Goal: Contribute content

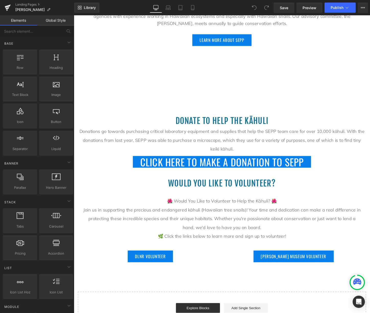
scroll to position [501, 0]
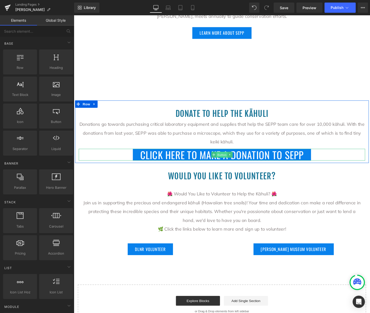
click at [225, 158] on span "Button" at bounding box center [228, 161] width 12 height 6
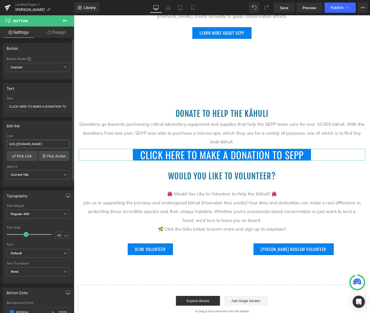
click at [58, 146] on input "[URL][DOMAIN_NAME]" at bounding box center [38, 144] width 63 height 8
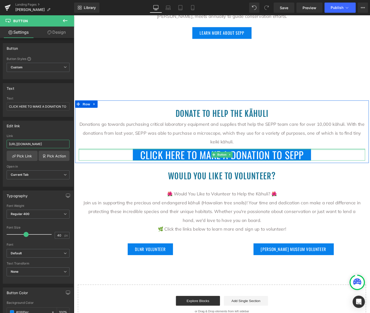
drag, startPoint x: 81, startPoint y: 160, endPoint x: 123, endPoint y: 148, distance: 42.8
paste input "[URL][DOMAIN_NAME][US_STATE]"
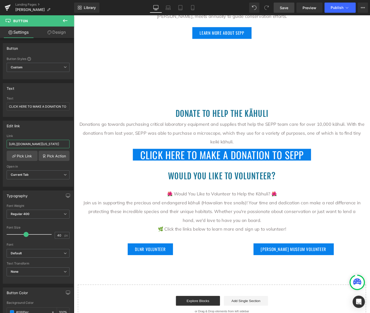
type input "[URL][DOMAIN_NAME][US_STATE]"
click at [289, 6] on link "Save" at bounding box center [283, 8] width 21 height 10
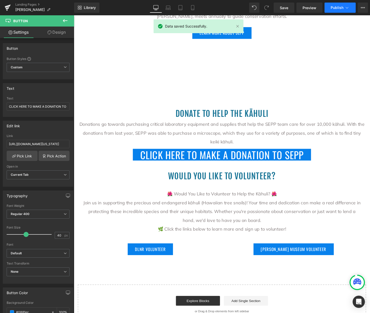
click at [332, 7] on span "Publish" at bounding box center [336, 8] width 13 height 4
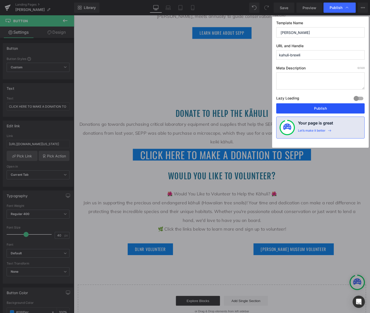
drag, startPoint x: 323, startPoint y: 110, endPoint x: 260, endPoint y: 99, distance: 63.8
click at [323, 110] on button "Publish" at bounding box center [320, 108] width 88 height 10
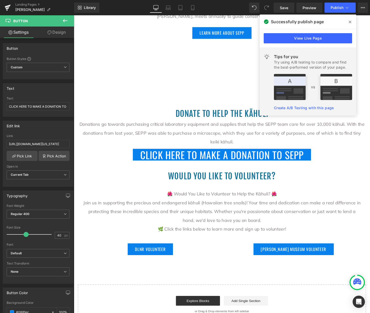
drag, startPoint x: 350, startPoint y: 21, endPoint x: 300, endPoint y: 5, distance: 53.1
click at [350, 21] on icon at bounding box center [350, 22] width 3 height 3
